Goal: Find specific page/section: Find specific page/section

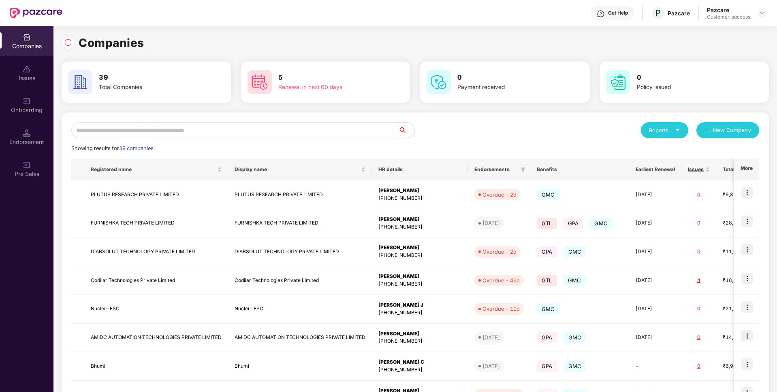
scroll to position [120, 0]
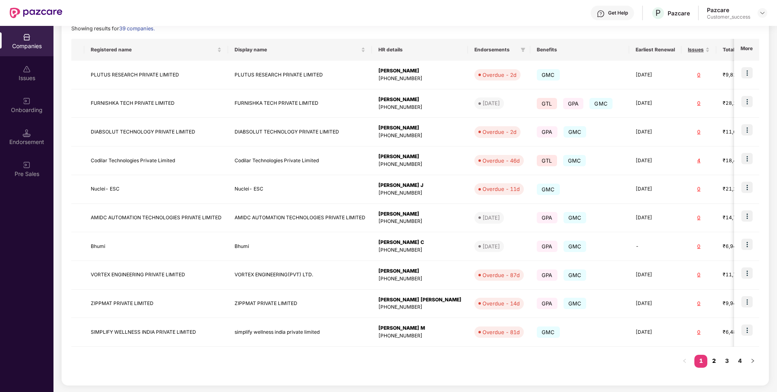
click at [714, 358] on link "2" at bounding box center [713, 361] width 13 height 12
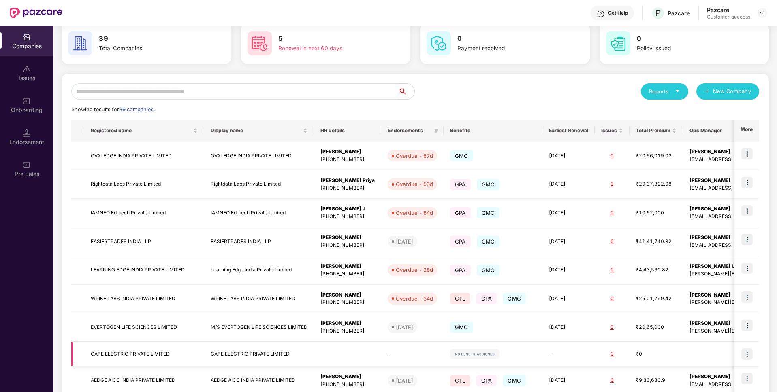
scroll to position [116, 0]
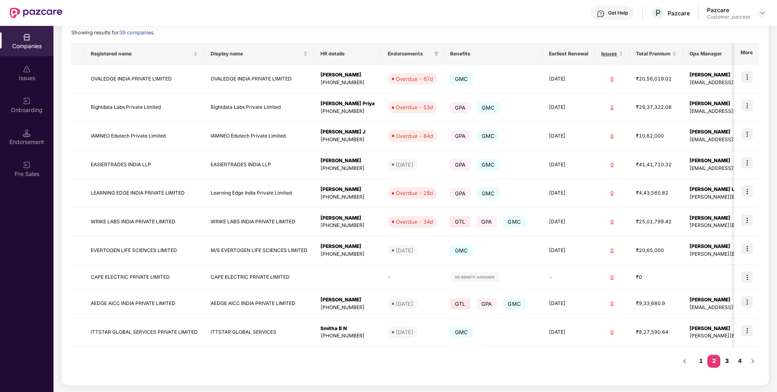
click at [727, 365] on link "3" at bounding box center [726, 361] width 13 height 12
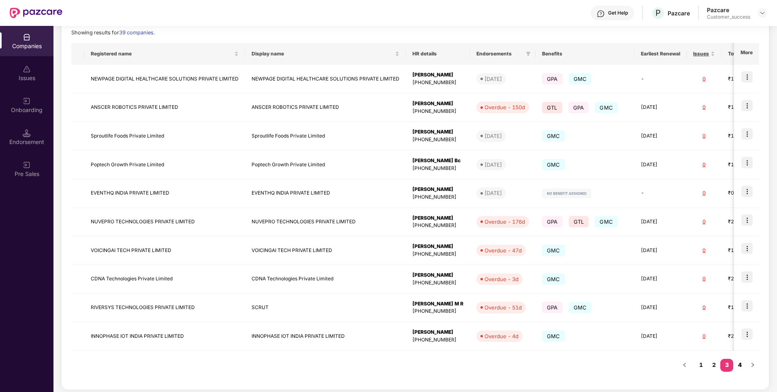
click at [742, 362] on link "4" at bounding box center [739, 365] width 13 height 12
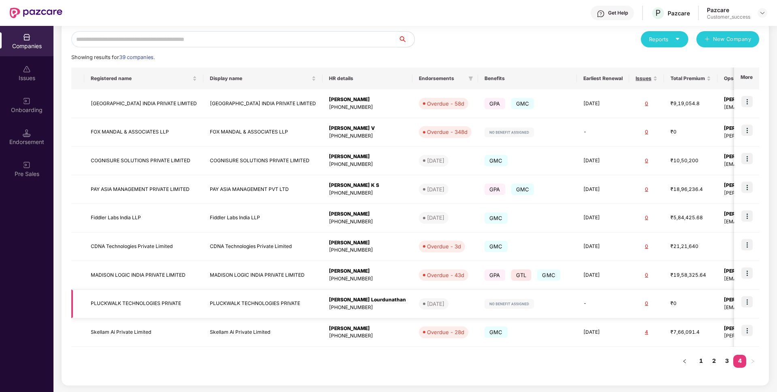
scroll to position [0, 0]
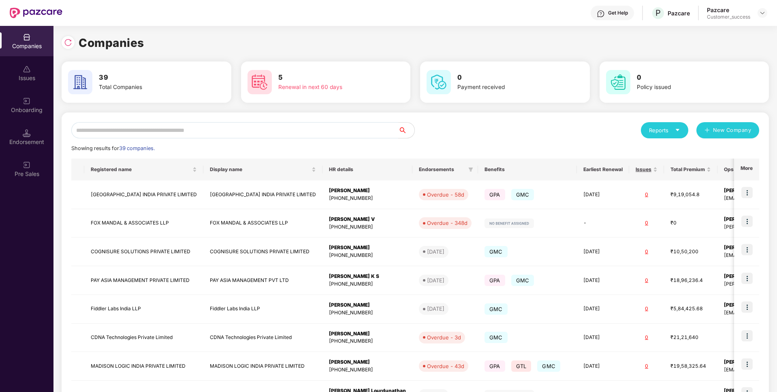
click at [282, 126] on input "text" at bounding box center [234, 130] width 327 height 16
type input "*"
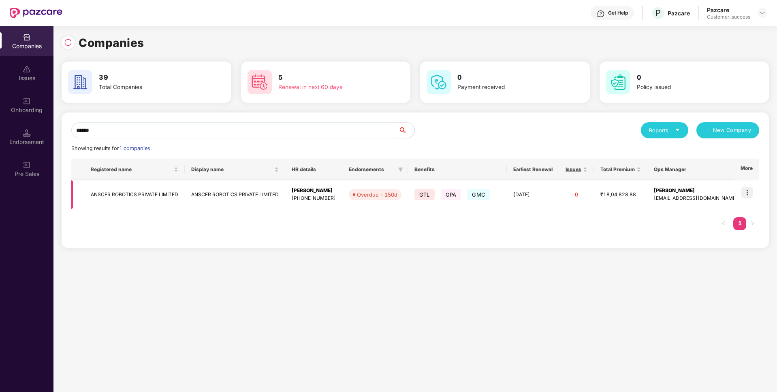
type input "******"
click at [748, 193] on img at bounding box center [746, 192] width 11 height 11
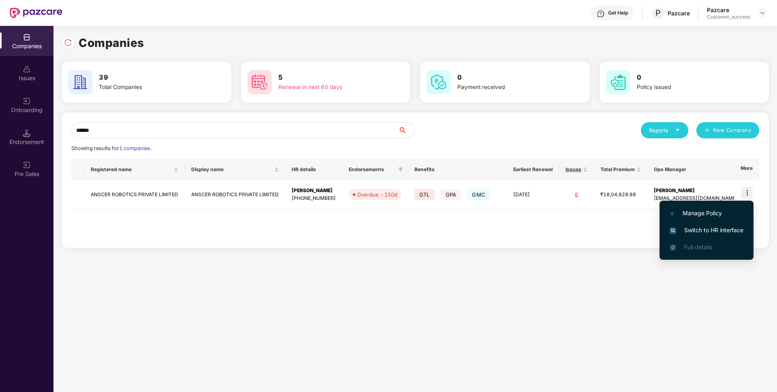
click at [716, 230] on span "Switch to HR interface" at bounding box center [706, 230] width 74 height 9
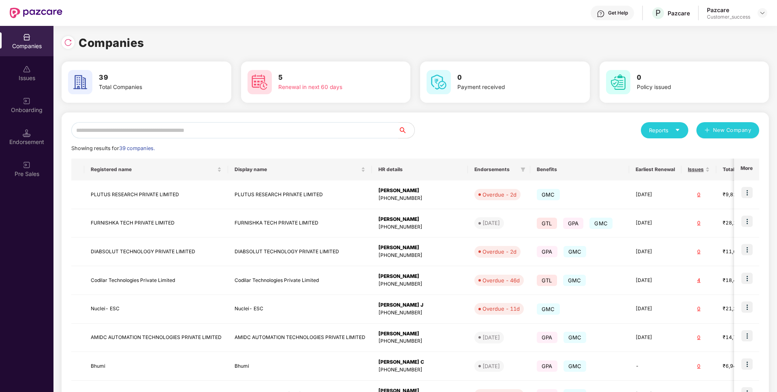
click at [262, 135] on input "text" at bounding box center [234, 130] width 327 height 16
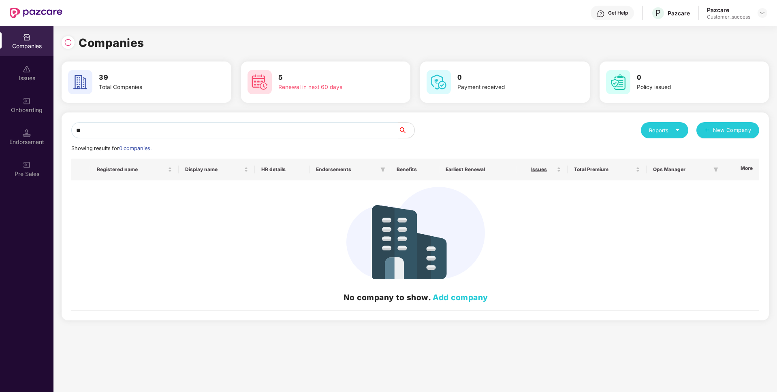
type input "*"
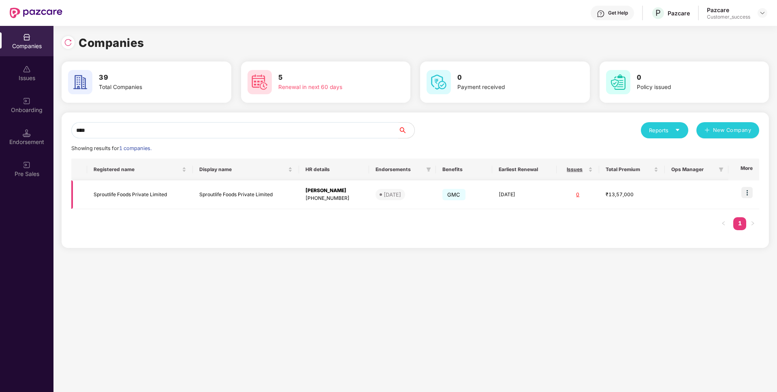
type input "****"
click at [750, 193] on img at bounding box center [746, 192] width 11 height 11
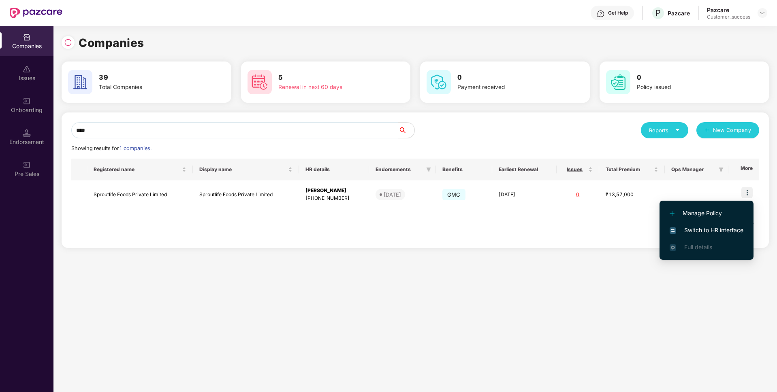
click at [695, 231] on span "Switch to HR interface" at bounding box center [706, 230] width 74 height 9
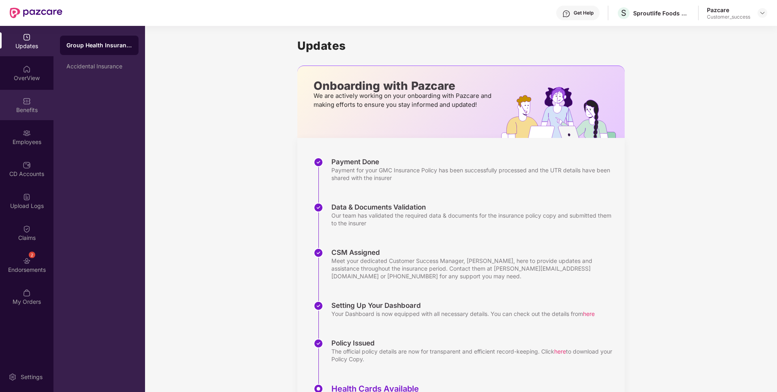
click at [16, 106] on div "Benefits" at bounding box center [26, 110] width 53 height 8
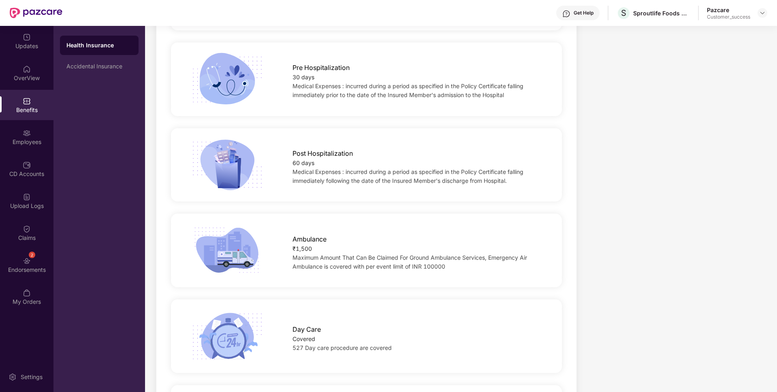
scroll to position [460, 0]
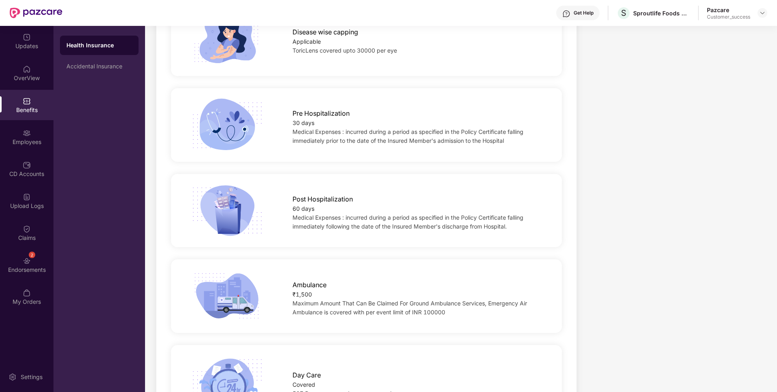
click at [95, 77] on div "Health Insurance Accidental Insurance" at bounding box center [99, 209] width 92 height 367
click at [94, 73] on div "Accidental Insurance" at bounding box center [99, 66] width 79 height 19
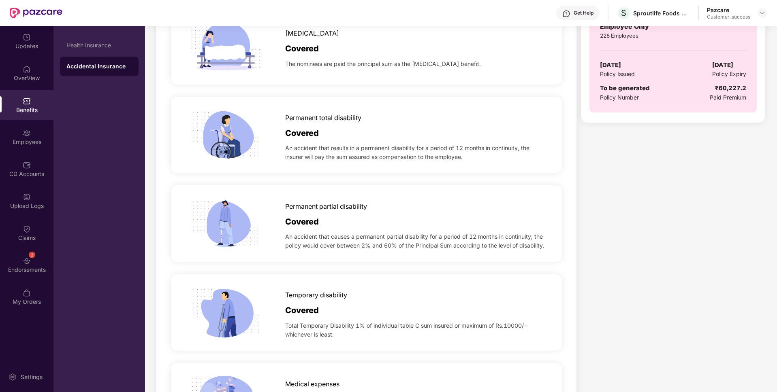
scroll to position [277, 0]
